Goal: Task Accomplishment & Management: Use online tool/utility

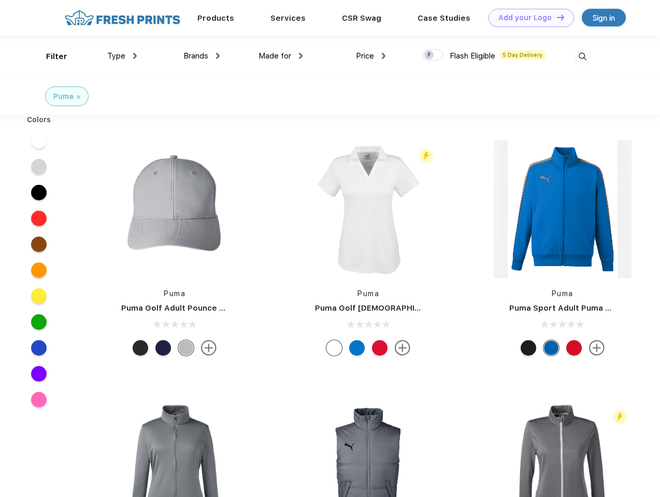
click at [527, 18] on link "Add your Logo Design Tool" at bounding box center [531, 18] width 85 height 18
click at [0, 0] on div "Design Tool" at bounding box center [0, 0] width 0 height 0
click at [556, 17] on link "Add your Logo Design Tool" at bounding box center [531, 18] width 85 height 18
click at [50, 56] on div "Filter" at bounding box center [56, 57] width 21 height 12
click at [122, 56] on span "Type" at bounding box center [116, 55] width 18 height 9
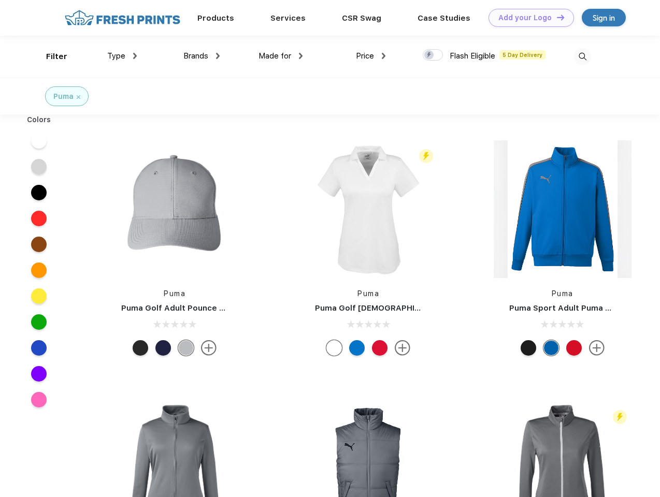
click at [202, 56] on span "Brands" at bounding box center [195, 55] width 25 height 9
click at [281, 56] on span "Made for" at bounding box center [275, 55] width 33 height 9
click at [371, 56] on span "Price" at bounding box center [365, 55] width 18 height 9
click at [433, 55] on div at bounding box center [433, 54] width 20 height 11
click at [429, 55] on input "checkbox" at bounding box center [426, 52] width 7 height 7
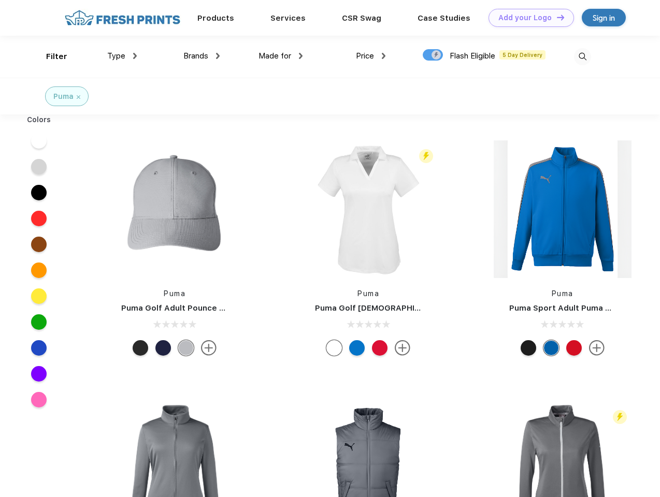
click at [582, 56] on img at bounding box center [582, 56] width 17 height 17
